Goal: Task Accomplishment & Management: Manage account settings

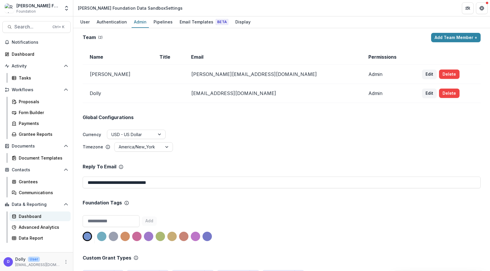
click at [25, 215] on div "Dashboard" at bounding box center [42, 216] width 47 height 6
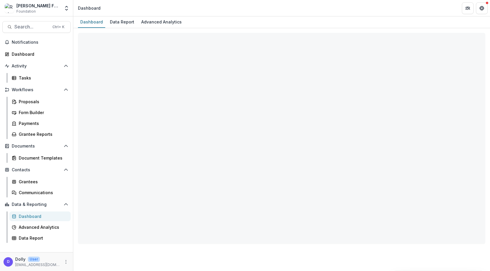
select select "**********"
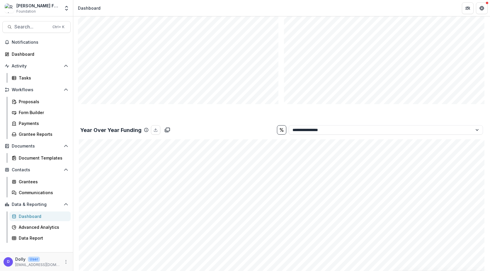
scroll to position [431, 0]
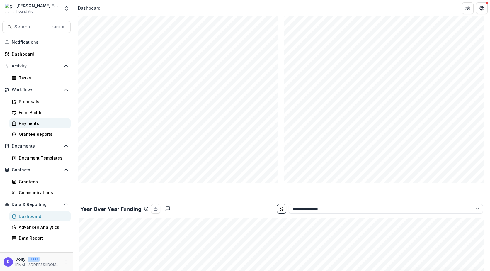
click at [25, 125] on div "Payments" at bounding box center [42, 123] width 47 height 6
